Goal: Find specific page/section: Find specific page/section

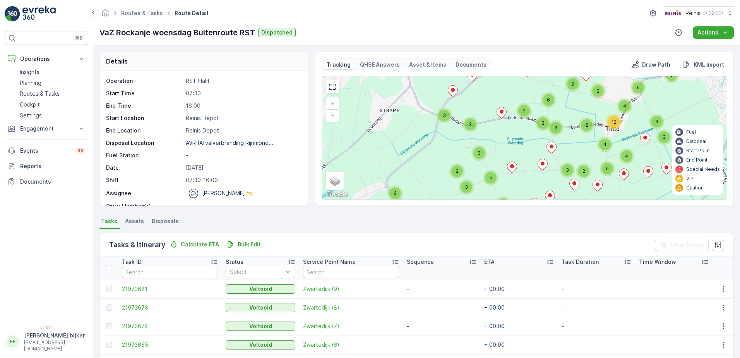
click at [452, 153] on div "5 5 3 10 2 7 4 4 6 4 11 7 8 2 10 4 3 2 5 2 5 3 6 6 12 10 2 4 2 5 2 6 3 2 3 2 5 …" at bounding box center [524, 137] width 405 height 123
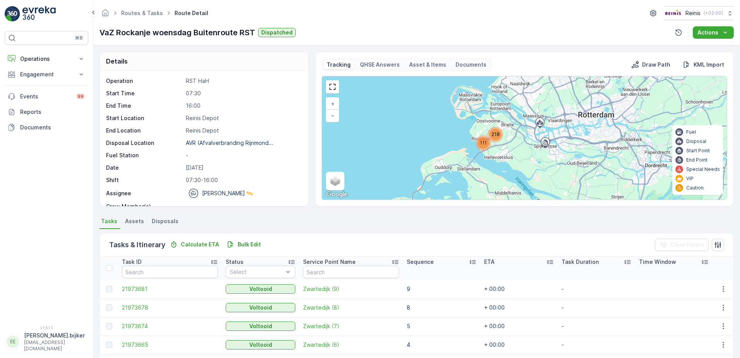
click at [334, 94] on div "111 218 + − Satellite Roadmap Terrain Hybrid Leaflet Keyboard shortcuts Map Dat…" at bounding box center [524, 137] width 405 height 123
click at [334, 89] on link at bounding box center [333, 87] width 12 height 12
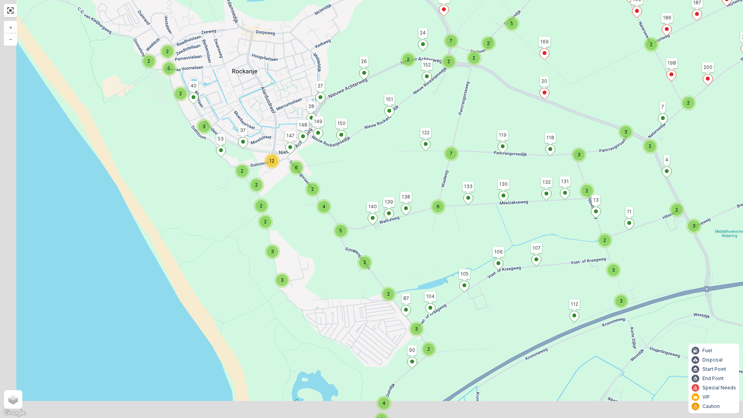
drag, startPoint x: 275, startPoint y: 257, endPoint x: 322, endPoint y: 228, distance: 54.8
click at [322, 228] on div "6 7 3 2 2 2 5 2 2 3 6 4 2 2 2 5 2 3 3 2 12 2 4 6 3 3 2 3 2 2 2 2 3 4 3 2 2 6 3 …" at bounding box center [371, 209] width 743 height 418
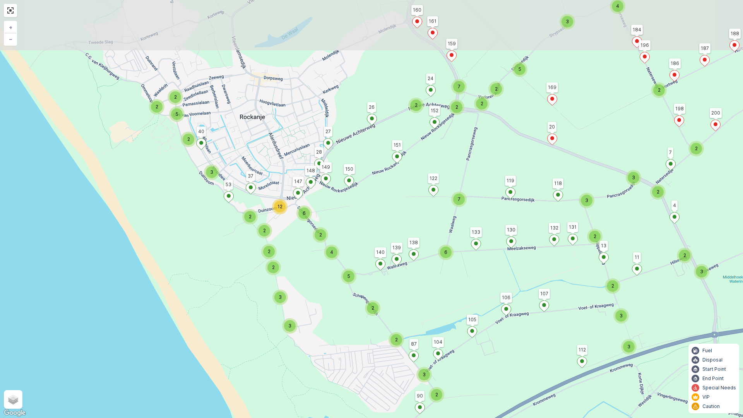
drag, startPoint x: 466, startPoint y: 140, endPoint x: 452, endPoint y: 231, distance: 92.5
click at [452, 231] on div "6 7 3 2 2 2 5 2 2 3 6 4 2 2 2 5 2 3 3 2 12 2 4 6 3 3 2 3 2 2 2 2 3 4 3 2 2 6 3 …" at bounding box center [371, 209] width 743 height 418
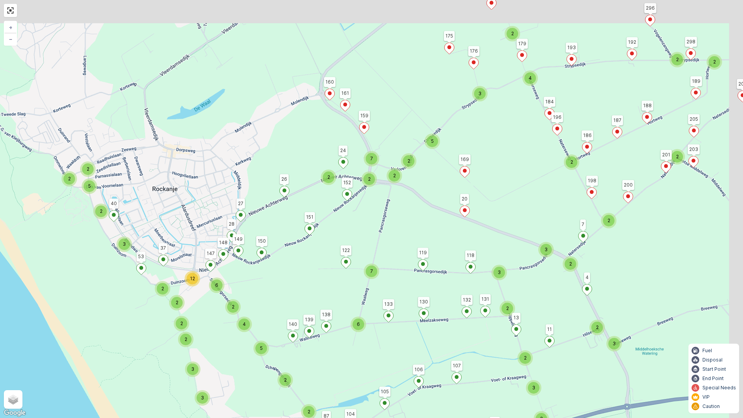
drag, startPoint x: 438, startPoint y: 248, endPoint x: 409, endPoint y: 262, distance: 32.4
click at [406, 264] on div "6 7 3 2 2 2 5 2 2 3 6 4 2 2 2 5 2 3 3 2 12 2 4 6 3 3 2 3 2 2 2 2 3 4 3 2 2 6 3 …" at bounding box center [371, 209] width 743 height 418
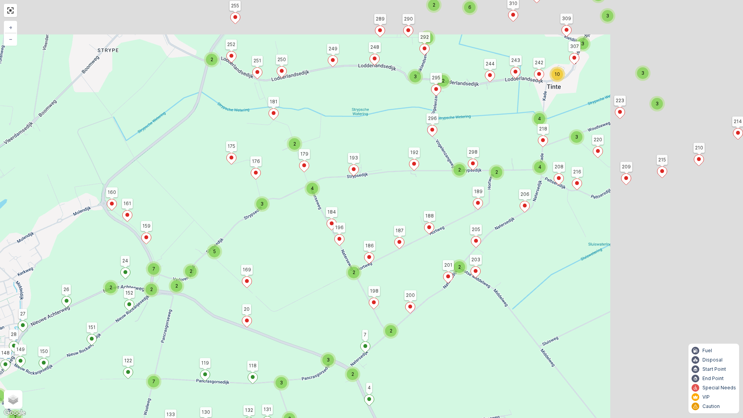
drag, startPoint x: 475, startPoint y: 243, endPoint x: 320, endPoint y: 306, distance: 167.9
click at [320, 306] on div "6 7 3 2 2 2 5 2 2 3 6 4 2 2 2 5 2 3 3 2 12 2 4 6 3 3 2 3 2 2 2 2 3 4 3 2 2 6 3 …" at bounding box center [371, 209] width 743 height 418
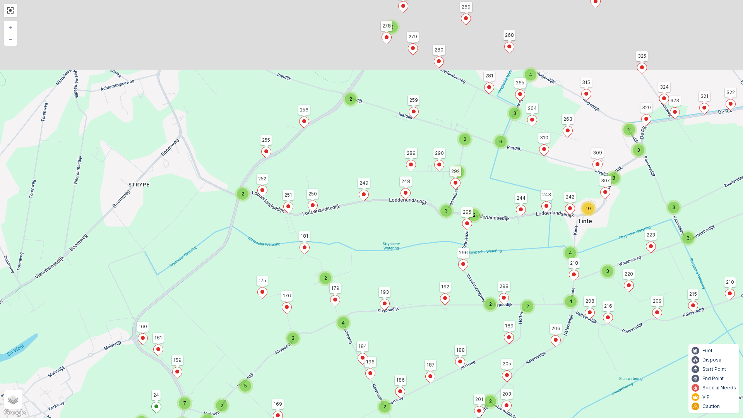
drag, startPoint x: 468, startPoint y: 256, endPoint x: 480, endPoint y: 355, distance: 99.5
click at [480, 355] on div "6 7 3 2 2 2 5 2 2 3 6 4 2 2 2 5 2 3 3 2 12 2 4 6 3 3 2 3 2 2 2 2 3 4 3 2 2 6 3 …" at bounding box center [371, 209] width 743 height 418
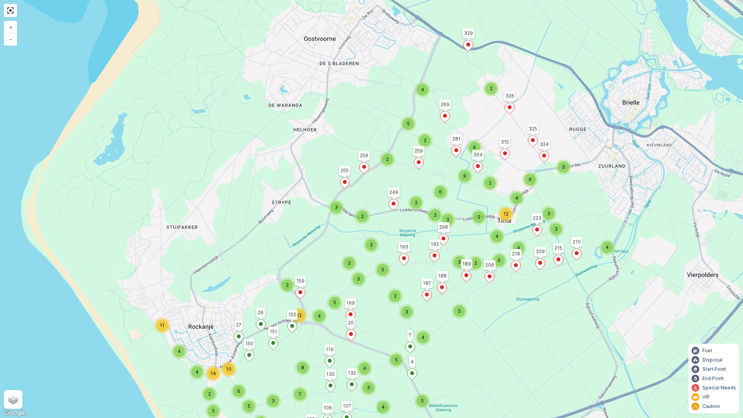
drag, startPoint x: 576, startPoint y: 271, endPoint x: 514, endPoint y: 246, distance: 67.2
click at [514, 246] on div "4" at bounding box center [519, 248] width 12 height 12
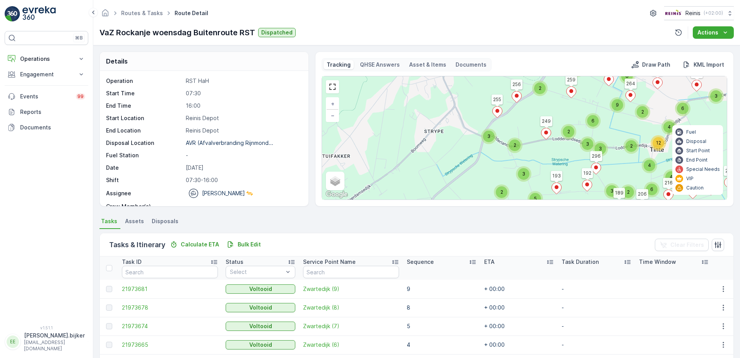
click at [24, 190] on div "⌘B Operations Insights Planning Routes & Tasks Cockpit Settings Engagement Insi…" at bounding box center [47, 173] width 84 height 285
